Goal: Task Accomplishment & Management: Use online tool/utility

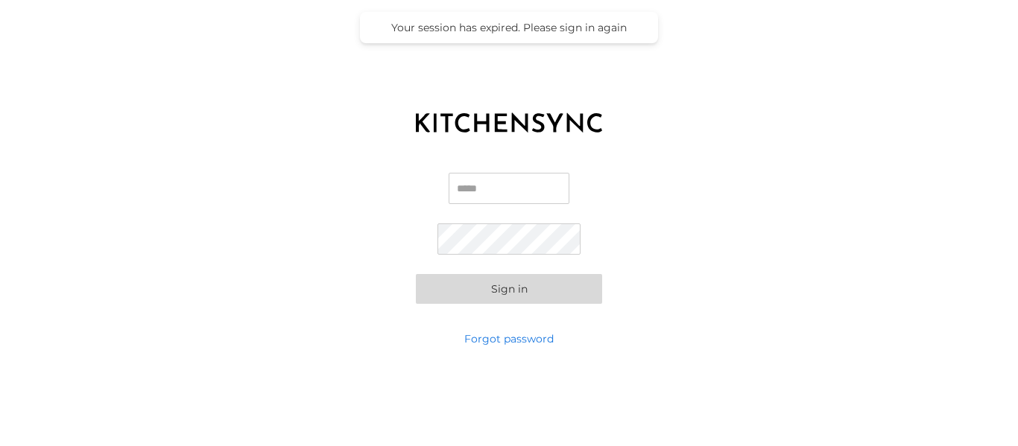
click at [500, 183] on input "Email" at bounding box center [509, 188] width 121 height 31
type input "**********"
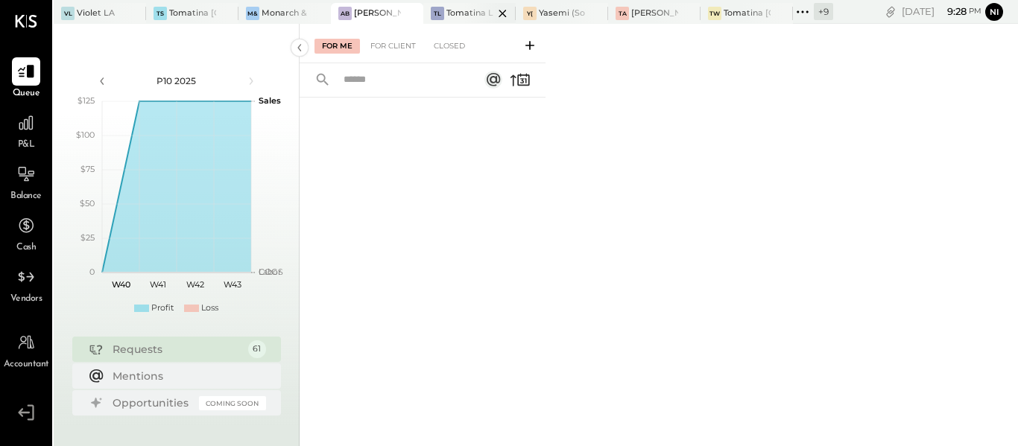
click at [461, 16] on div "Tomatina LLC" at bounding box center [469, 13] width 47 height 12
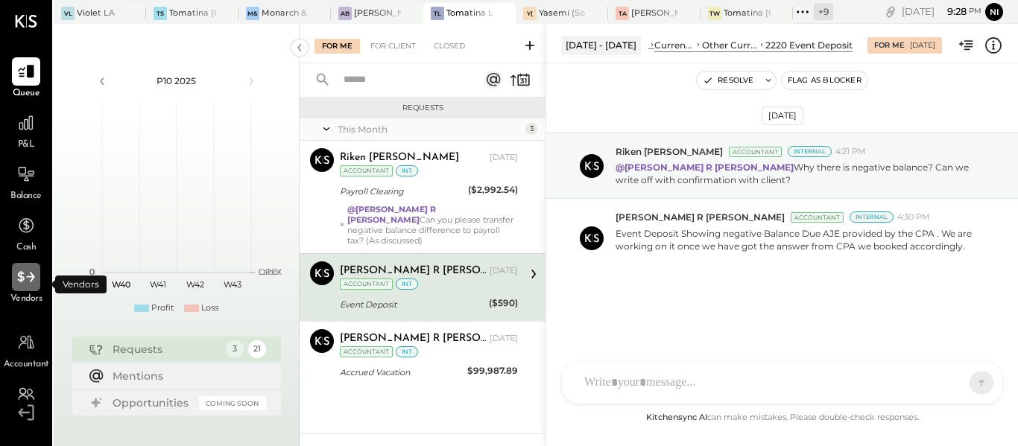
click at [28, 274] on icon at bounding box center [25, 277] width 19 height 19
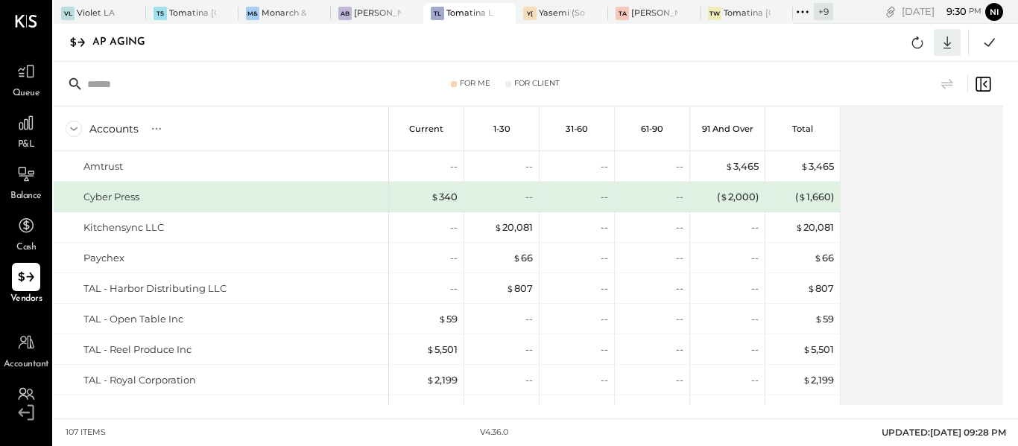
click at [951, 37] on icon at bounding box center [947, 42] width 19 height 19
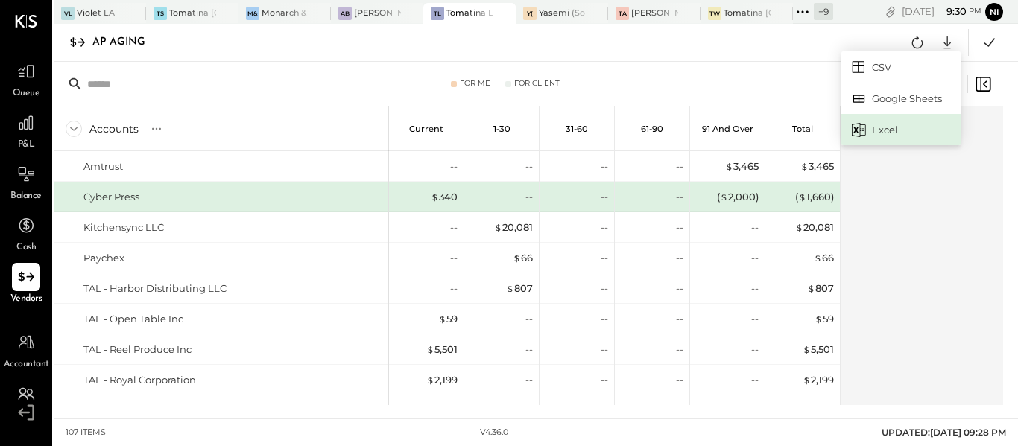
click at [880, 127] on div "Excel" at bounding box center [900, 129] width 119 height 31
